Goal: Task Accomplishment & Management: Use online tool/utility

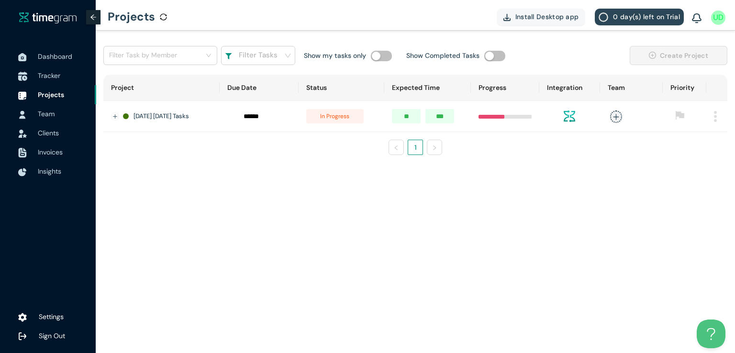
click at [49, 79] on span "Tracker" at bounding box center [49, 75] width 23 height 9
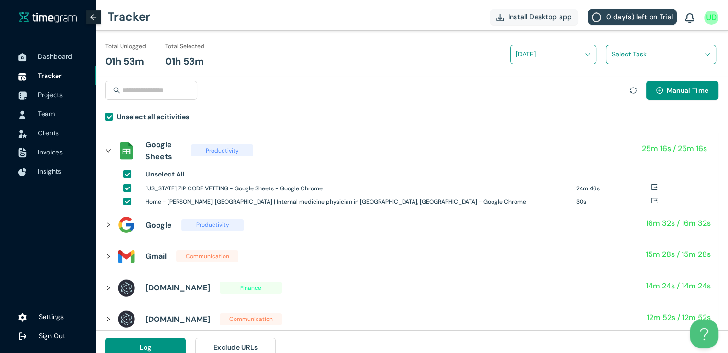
click at [615, 56] on input "search" at bounding box center [658, 54] width 92 height 14
click at [617, 90] on div "[US_STATE] Zipcode vetting" at bounding box center [661, 89] width 109 height 15
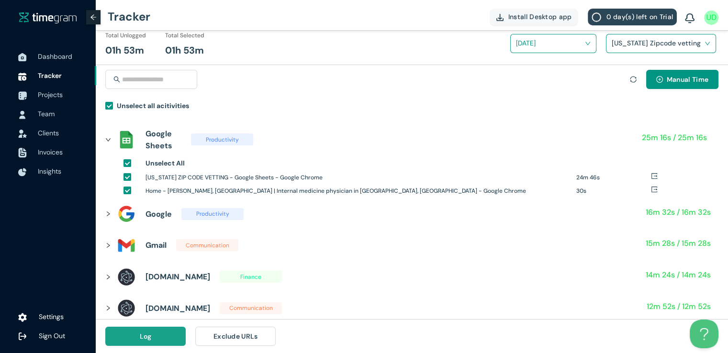
click at [163, 338] on button "Log" at bounding box center [145, 336] width 80 height 19
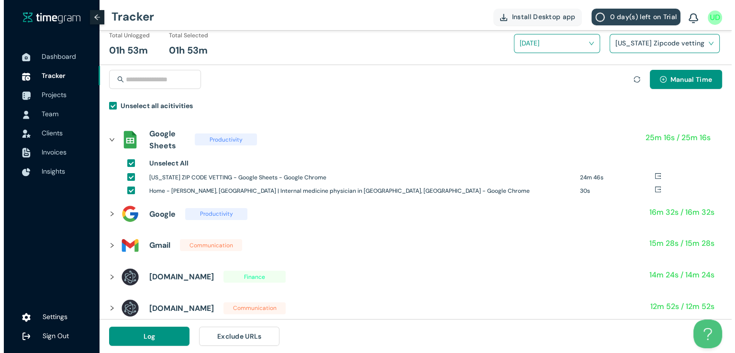
scroll to position [0, 0]
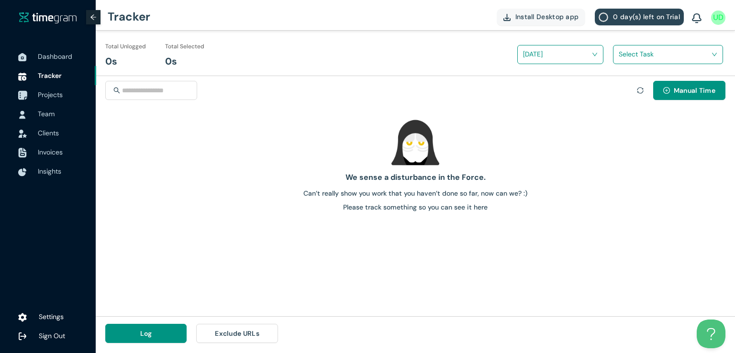
click at [52, 97] on span "Projects" at bounding box center [50, 94] width 25 height 9
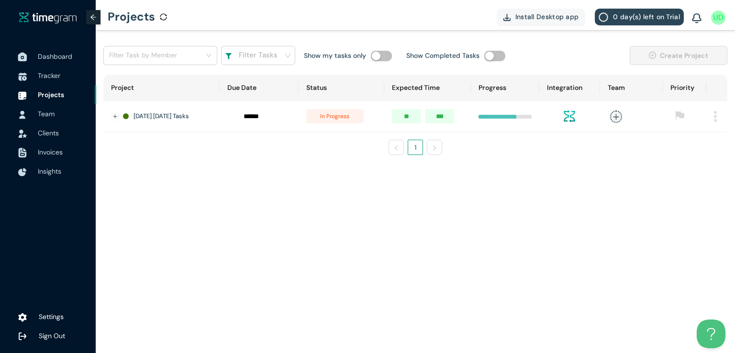
click at [54, 58] on span "Dashboard" at bounding box center [55, 56] width 34 height 9
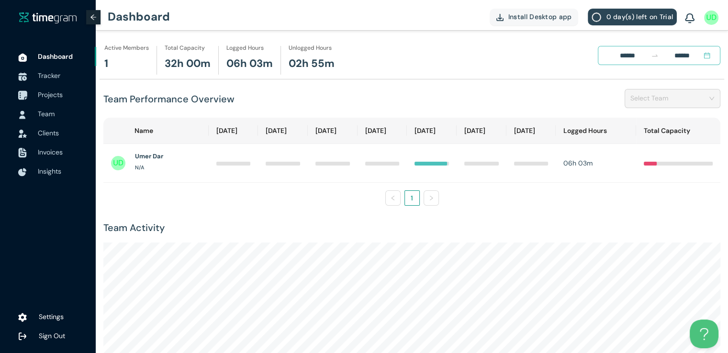
click at [55, 92] on span "Projects" at bounding box center [50, 94] width 25 height 9
